Goal: Task Accomplishment & Management: Manage account settings

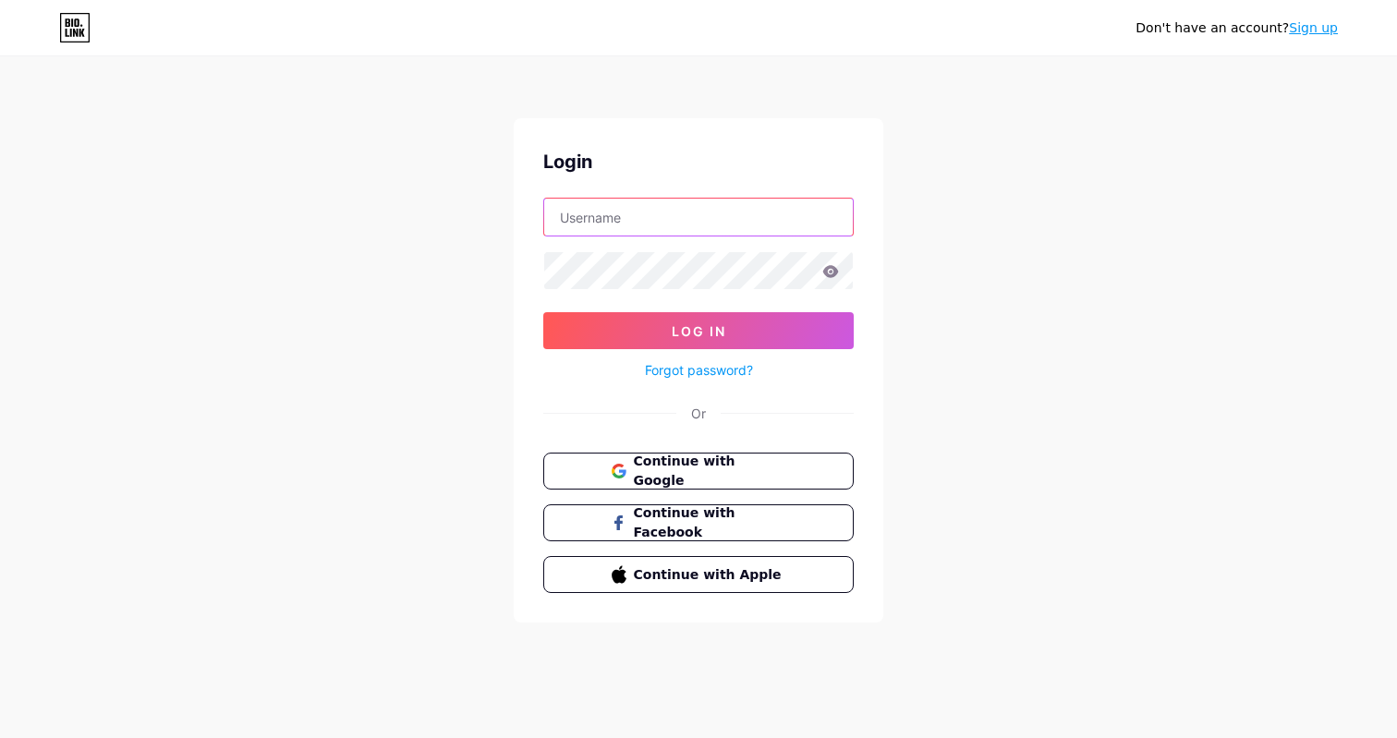
type input "nandes"
click at [699, 331] on button "Log In" at bounding box center [698, 330] width 311 height 37
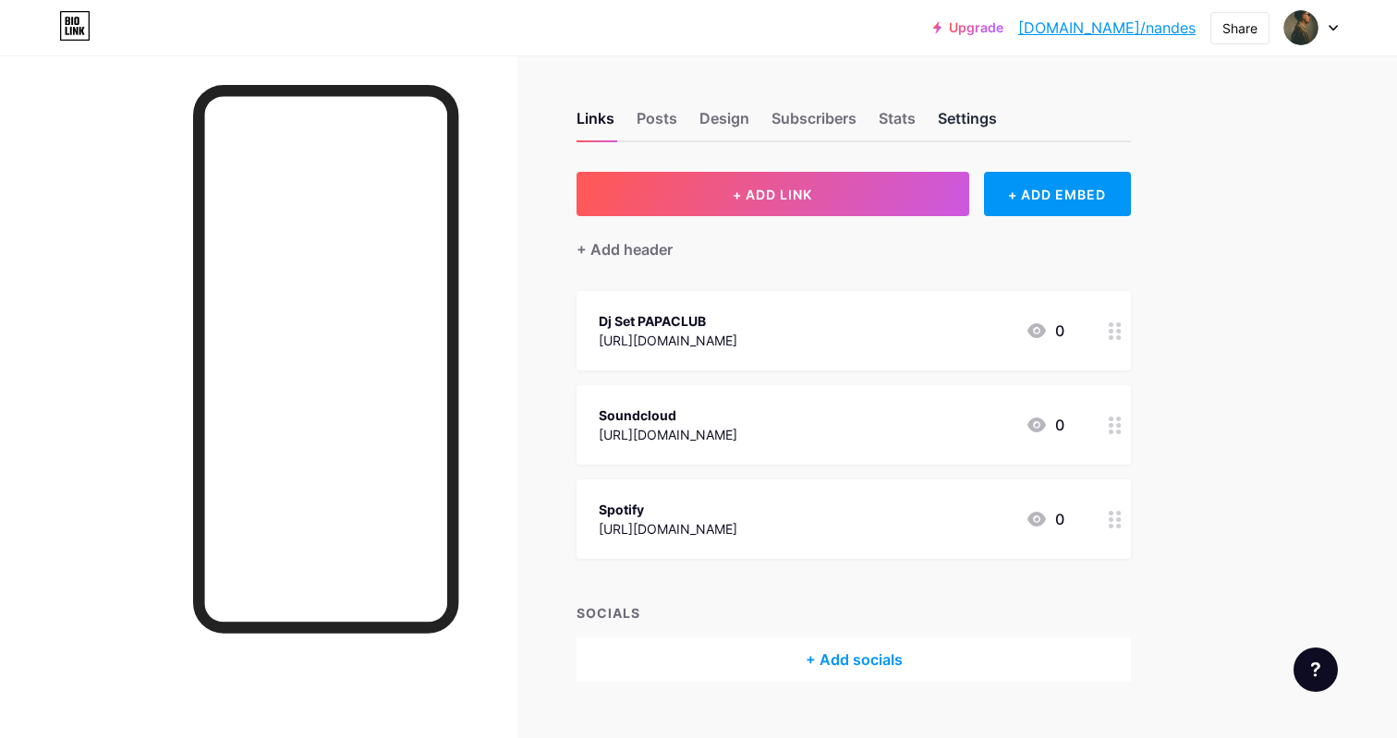
click at [997, 126] on div "Settings" at bounding box center [967, 123] width 59 height 33
click at [979, 135] on div "Settings" at bounding box center [967, 123] width 59 height 33
click at [916, 125] on div "Stats" at bounding box center [897, 123] width 37 height 33
click at [857, 123] on div "Subscribers" at bounding box center [814, 123] width 85 height 33
click at [716, 120] on div "Design" at bounding box center [725, 123] width 50 height 33
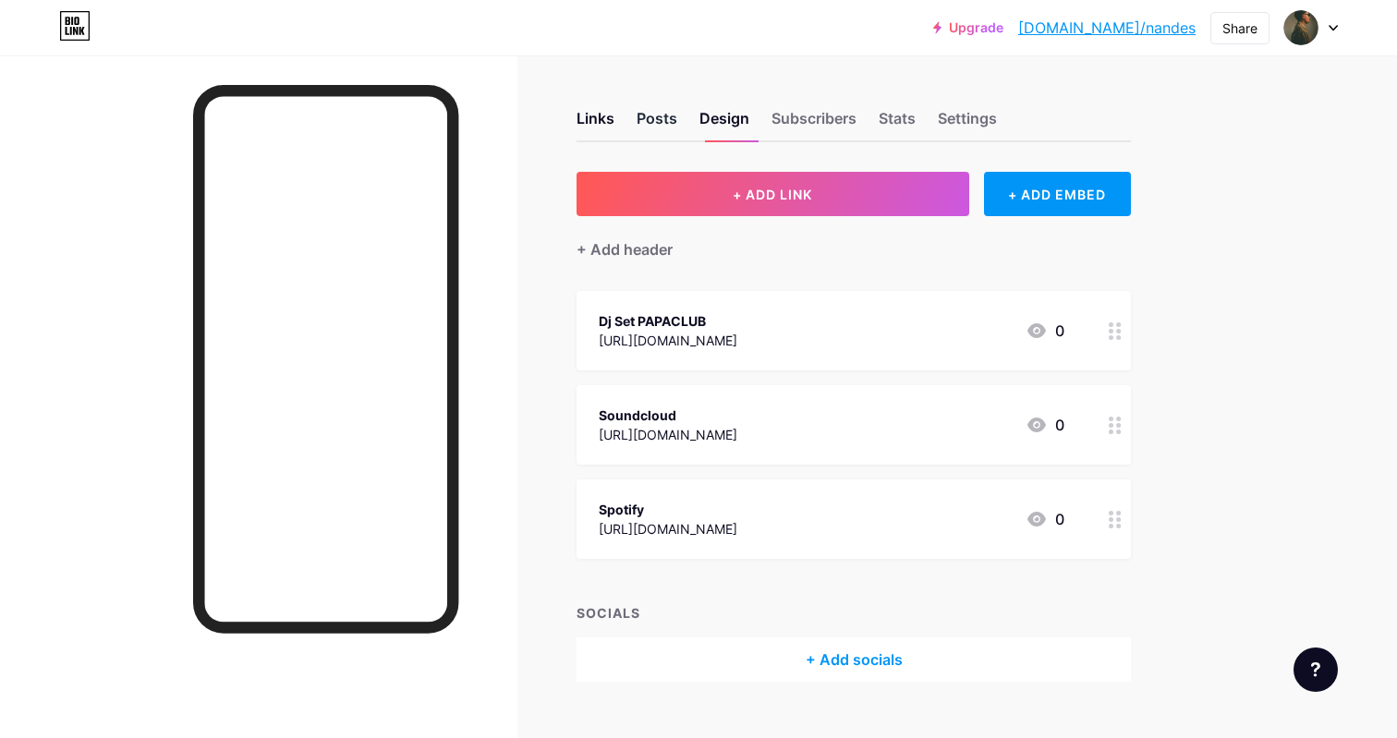
click at [655, 120] on div "Posts" at bounding box center [657, 123] width 41 height 33
click at [603, 116] on div "Links" at bounding box center [596, 123] width 38 height 33
click at [976, 113] on div "Settings" at bounding box center [967, 123] width 59 height 33
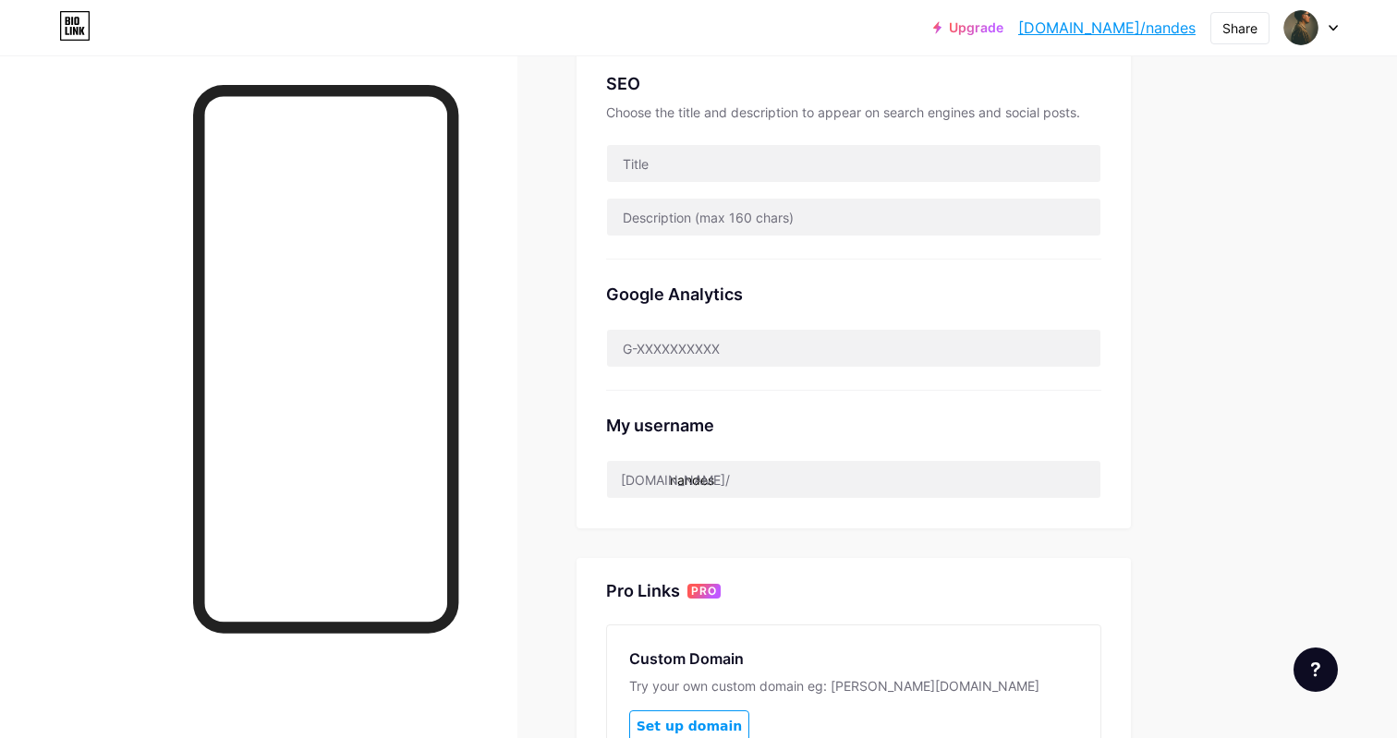
scroll to position [401, 0]
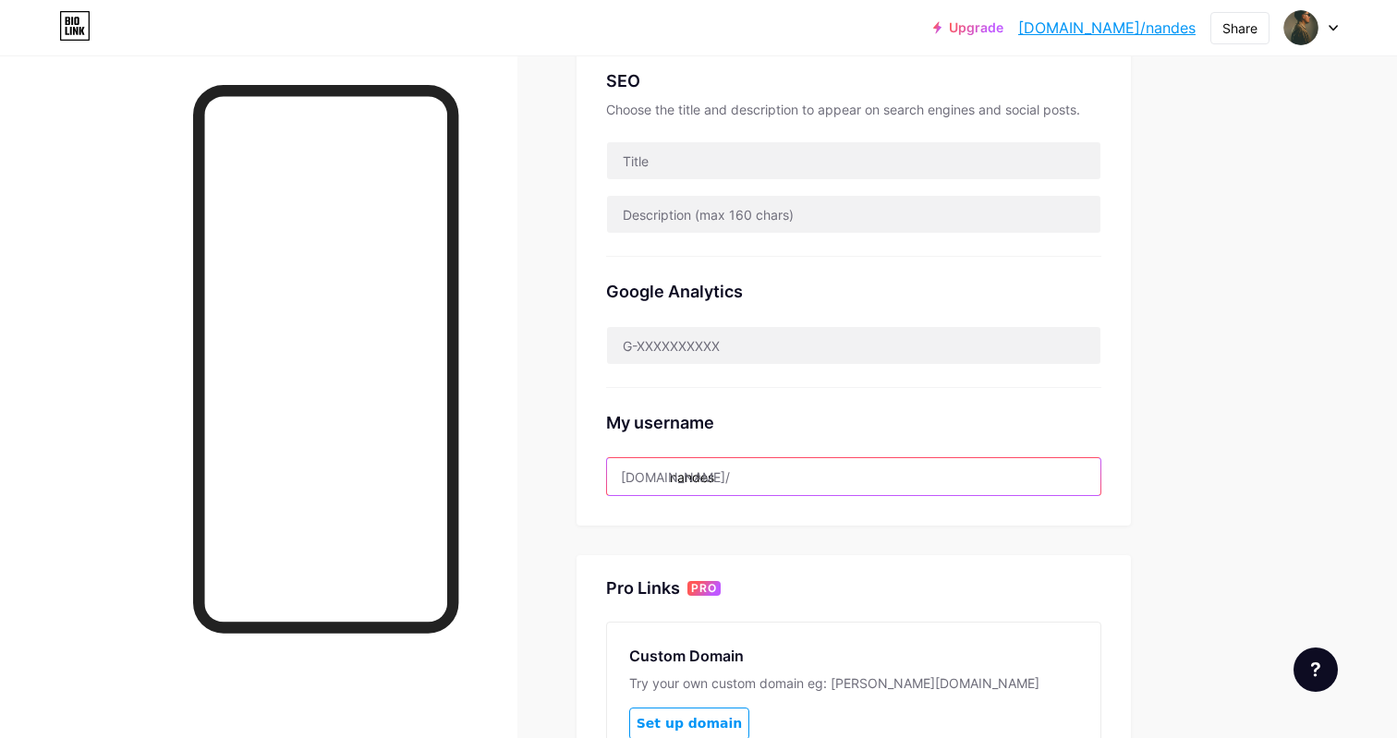
click at [751, 479] on input "nandes" at bounding box center [854, 476] width 494 height 37
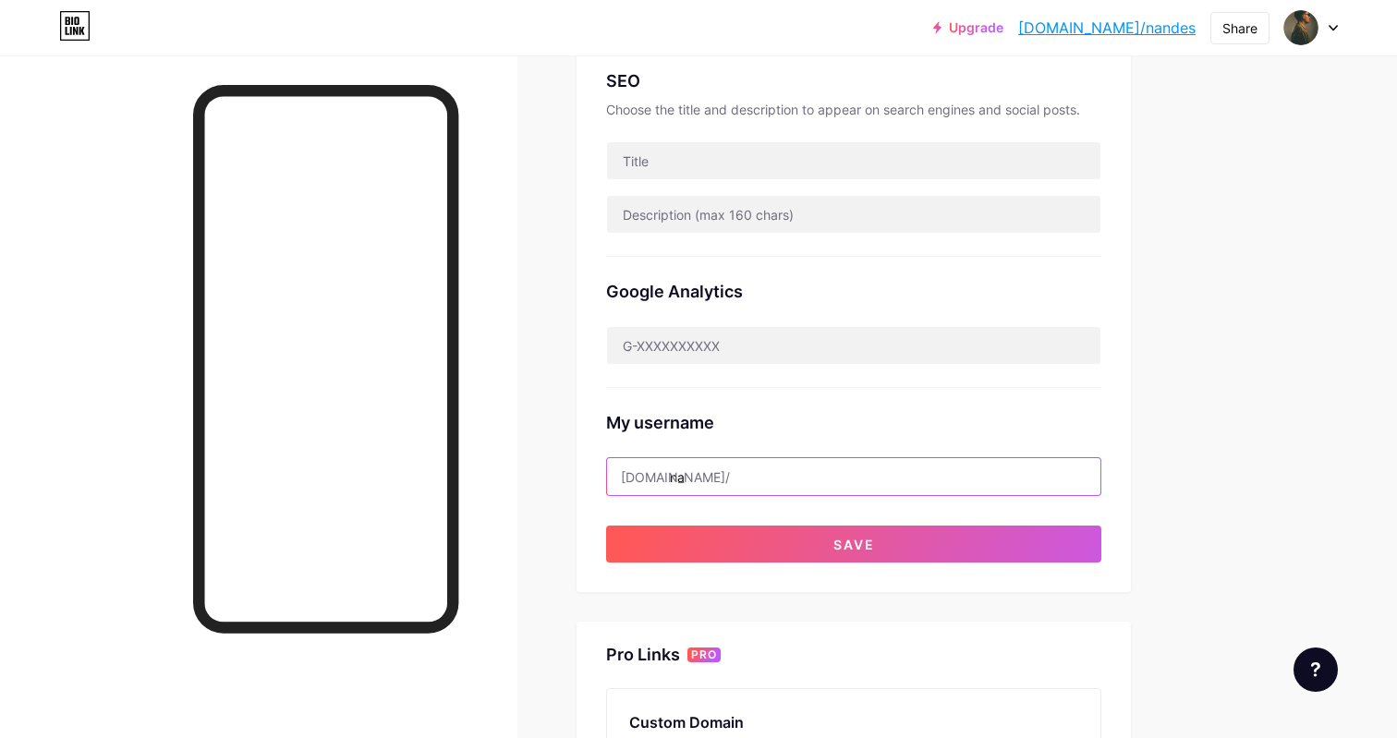
type input "n"
type input "e"
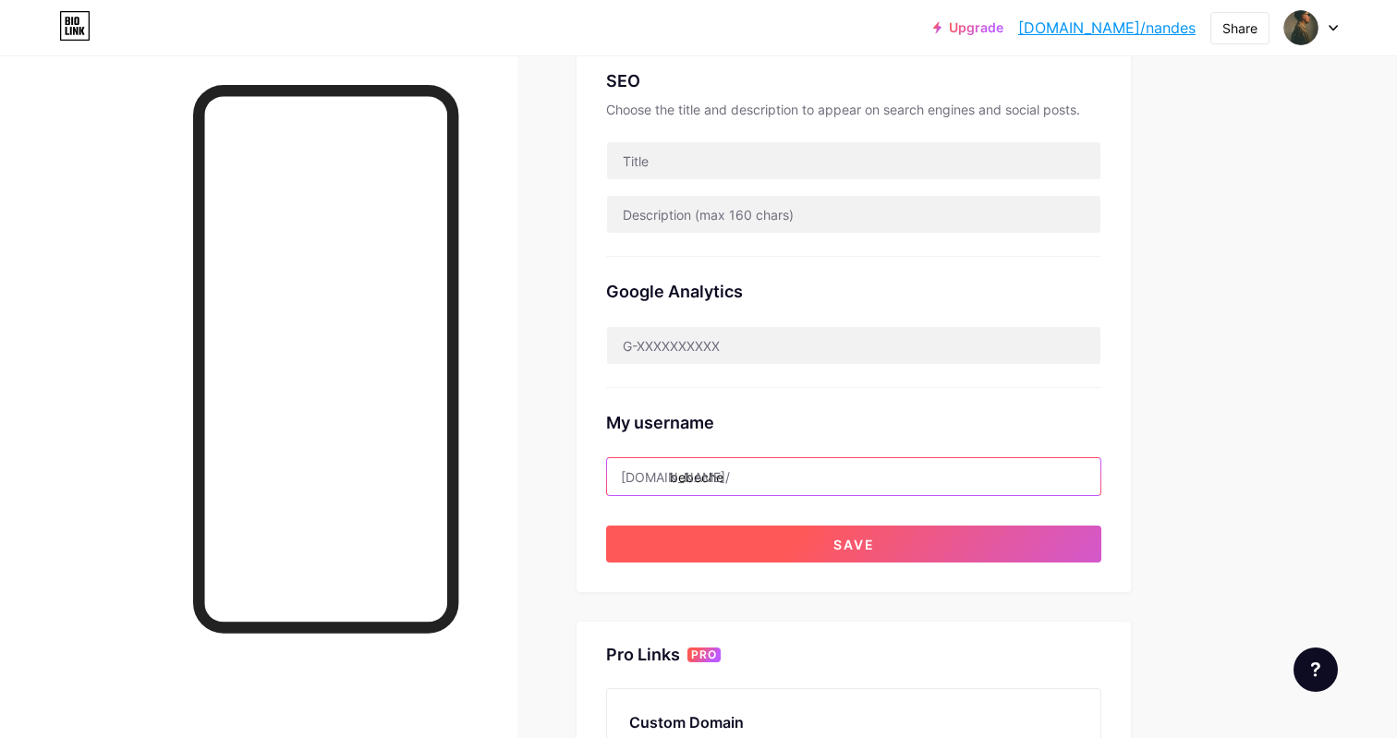
type input "bebeche"
click at [847, 531] on button "Save" at bounding box center [853, 544] width 495 height 37
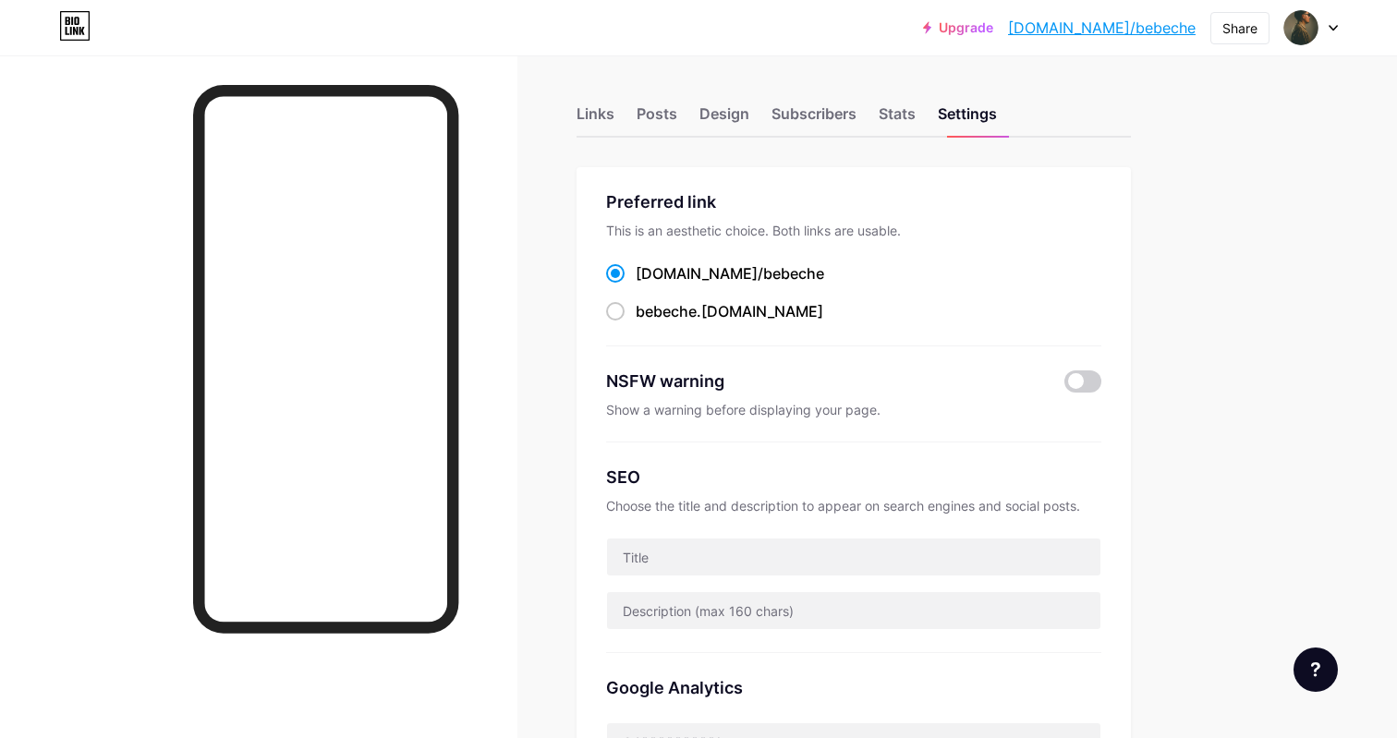
scroll to position [3, 0]
click at [900, 115] on div "Stats" at bounding box center [897, 120] width 37 height 33
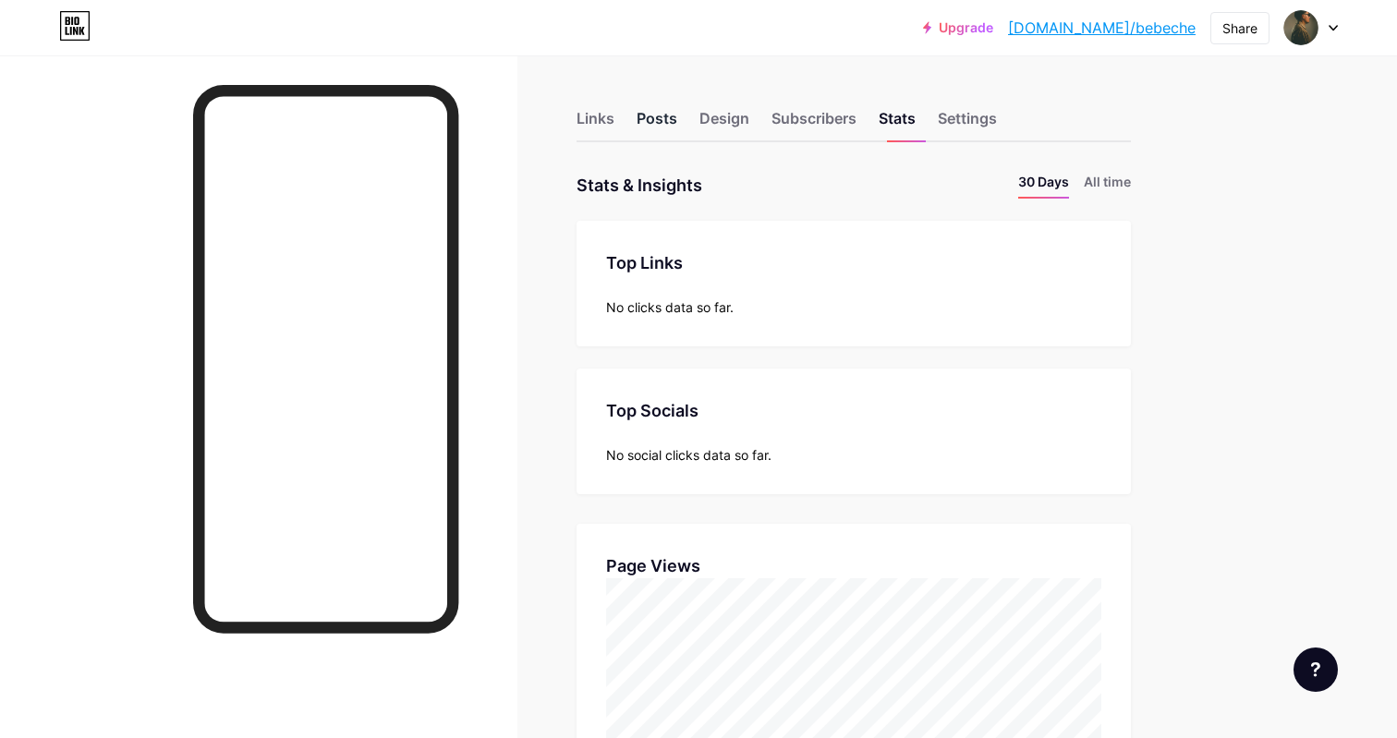
scroll to position [738, 1397]
click at [649, 111] on div "Posts" at bounding box center [657, 123] width 41 height 33
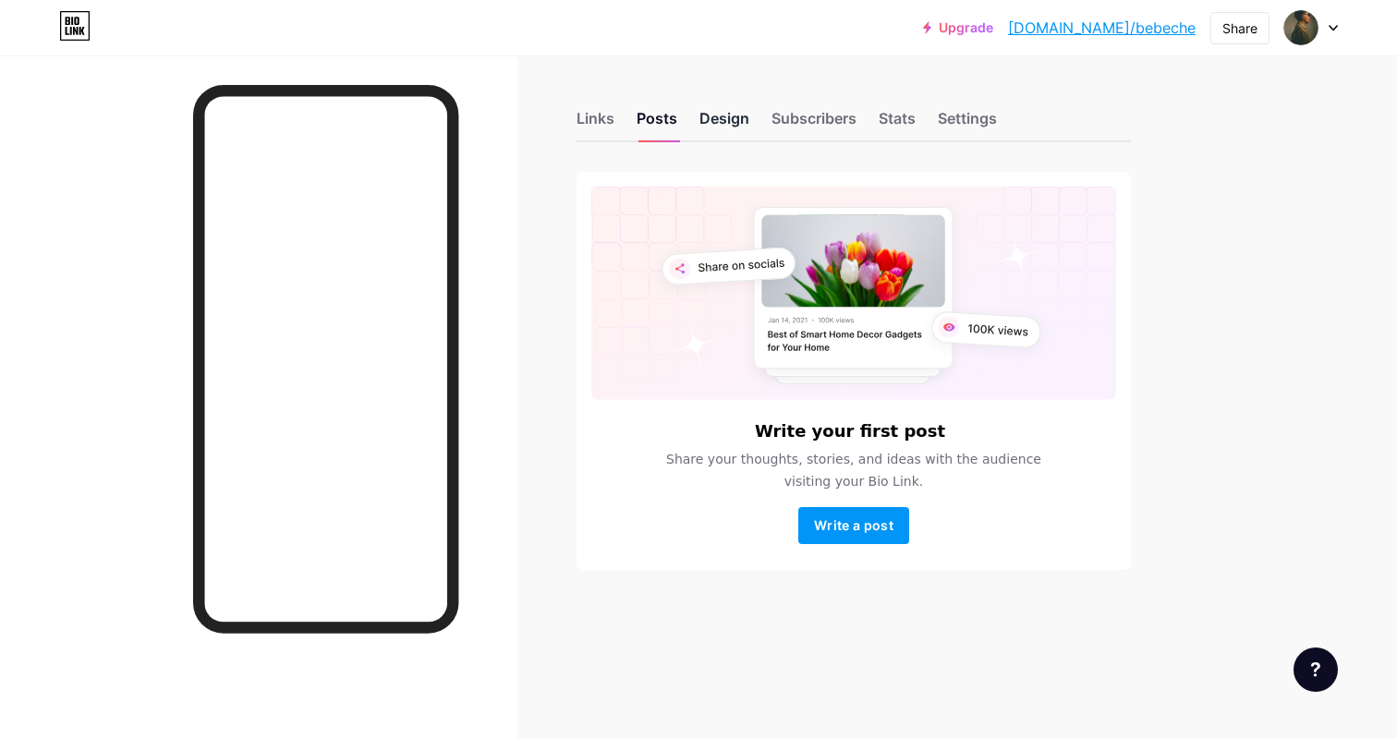
click at [714, 126] on div "Design" at bounding box center [725, 123] width 50 height 33
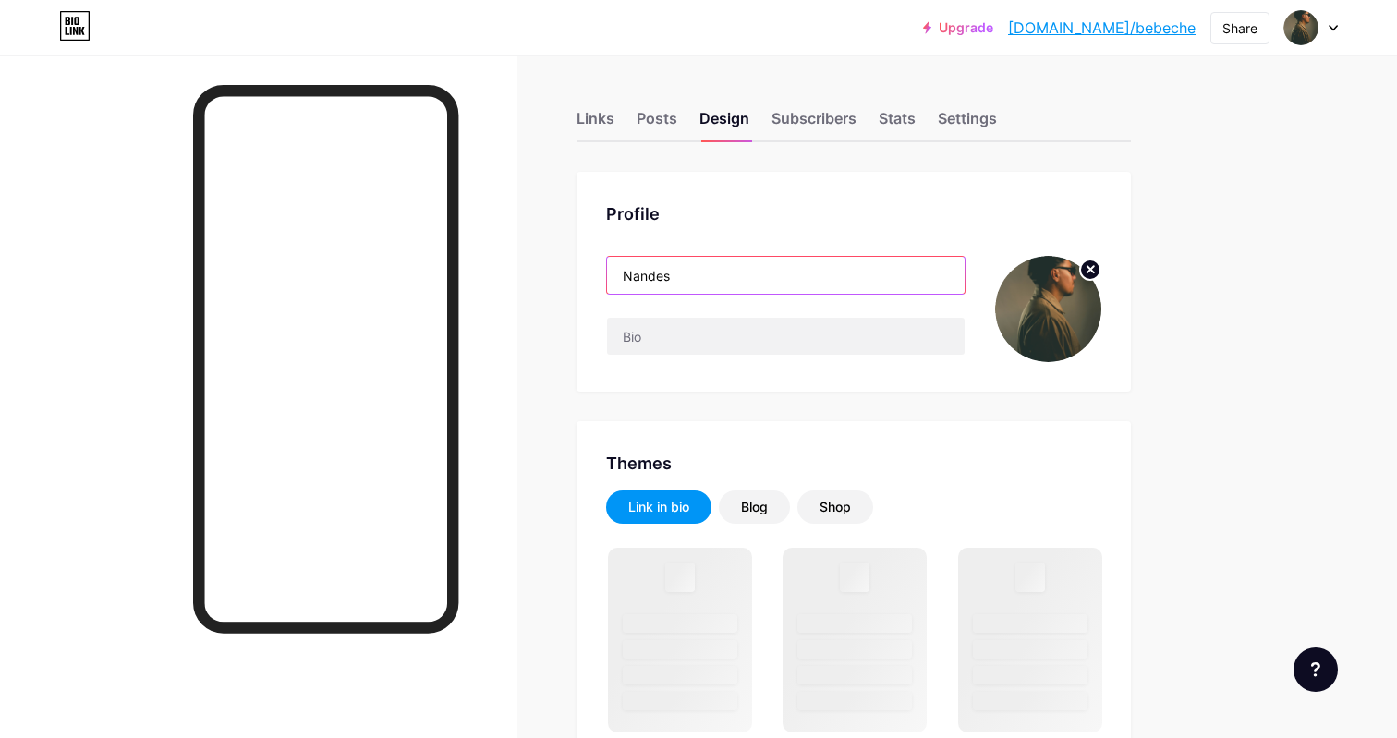
click at [677, 283] on input "Nandes" at bounding box center [786, 275] width 358 height 37
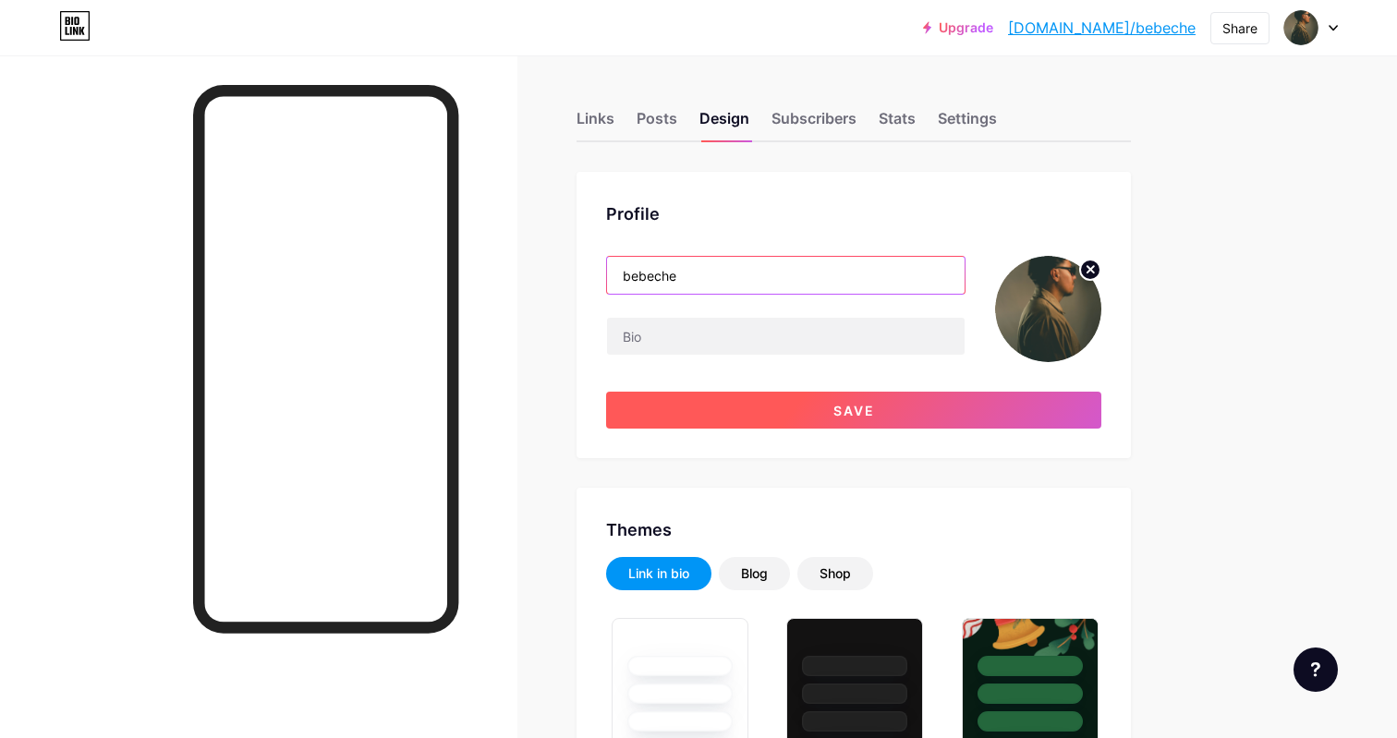
type input "bebeche"
click at [943, 421] on button "Save" at bounding box center [853, 410] width 495 height 37
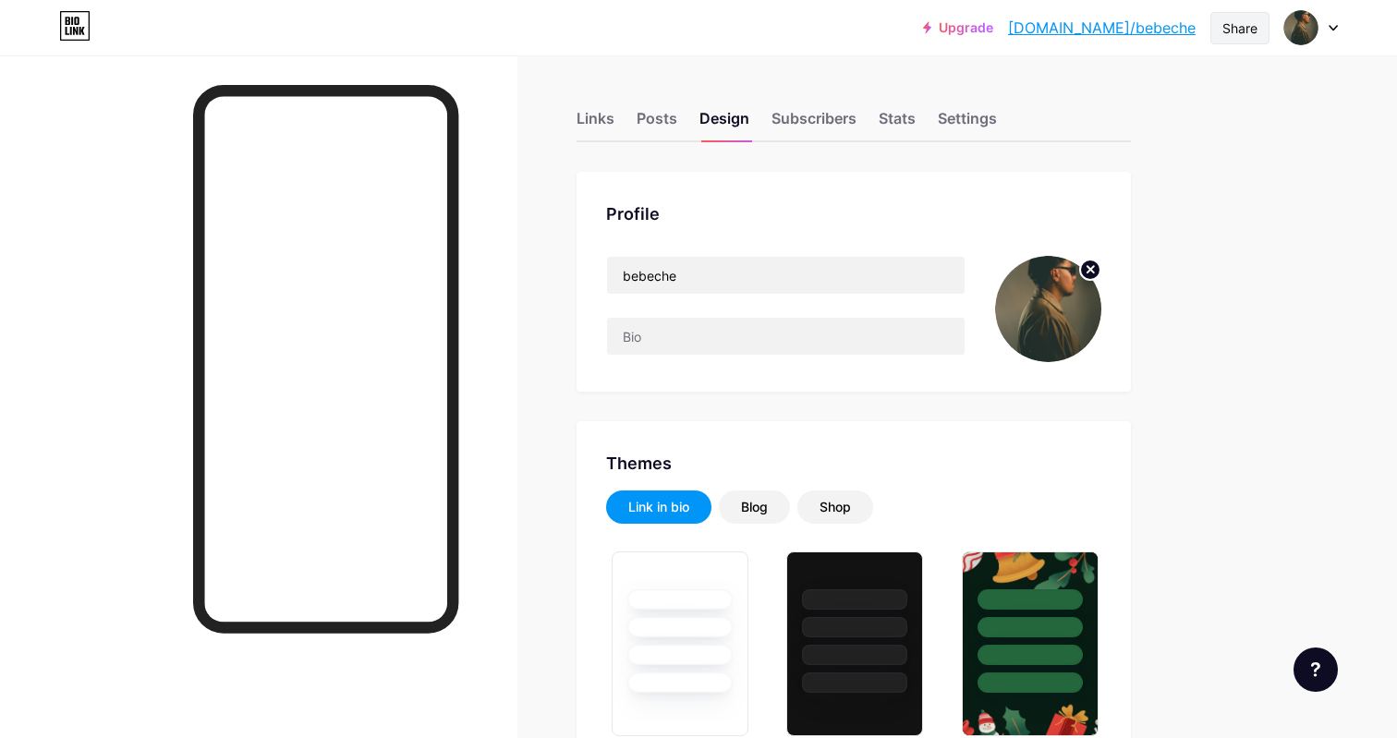
click at [1250, 34] on div "Share" at bounding box center [1240, 27] width 35 height 19
click at [1141, 96] on div "Copy link" at bounding box center [1131, 95] width 275 height 44
